Goal: Find contact information: Find contact information

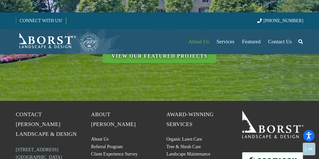
scroll to position [2192, 0]
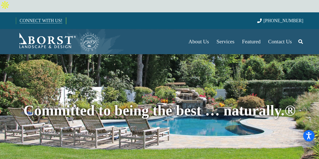
click at [31, 15] on link "CONNECT WITH US!" at bounding box center [41, 21] width 50 height 12
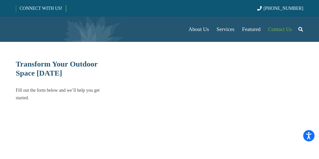
select select "******"
